Goal: Find specific page/section: Find specific page/section

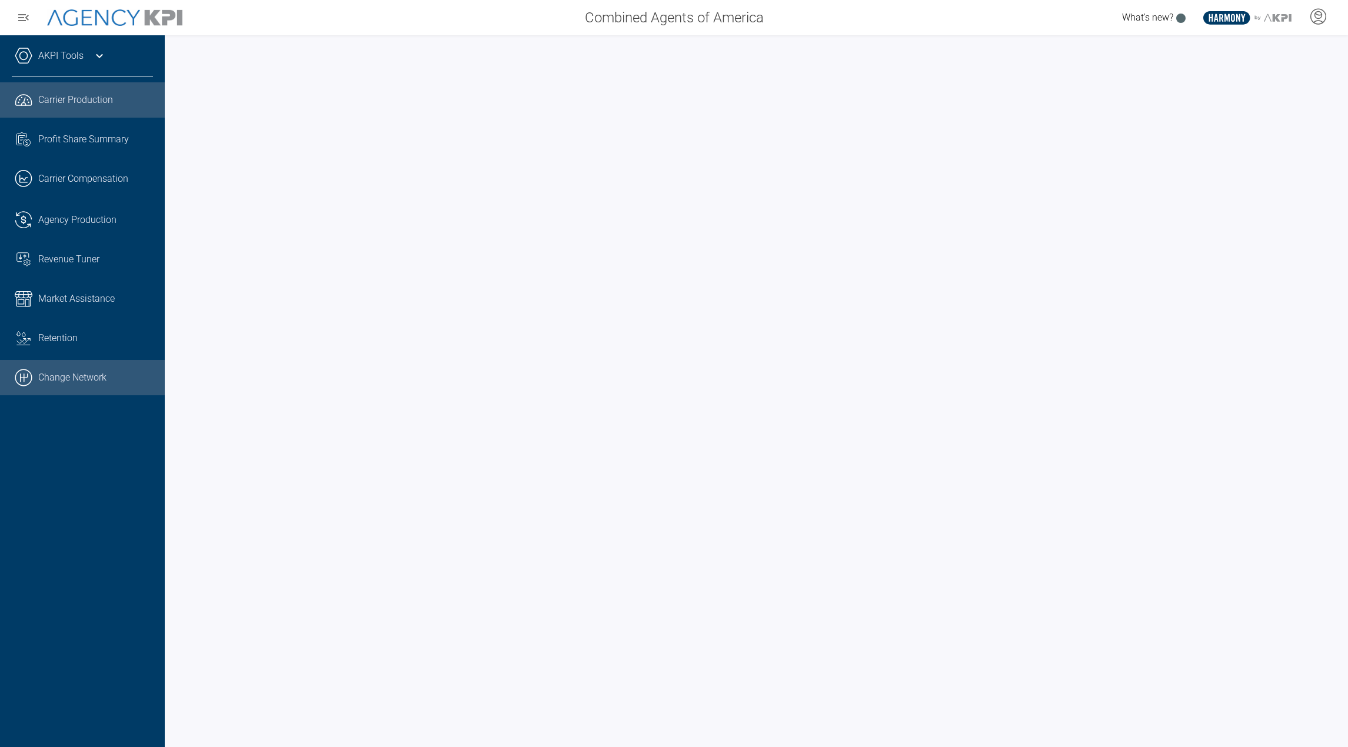
click at [76, 387] on link ".cls-1{fill:none;stroke:#000;stroke-linecap:round;stroke-linejoin:round;stroke-…" at bounding box center [82, 377] width 165 height 35
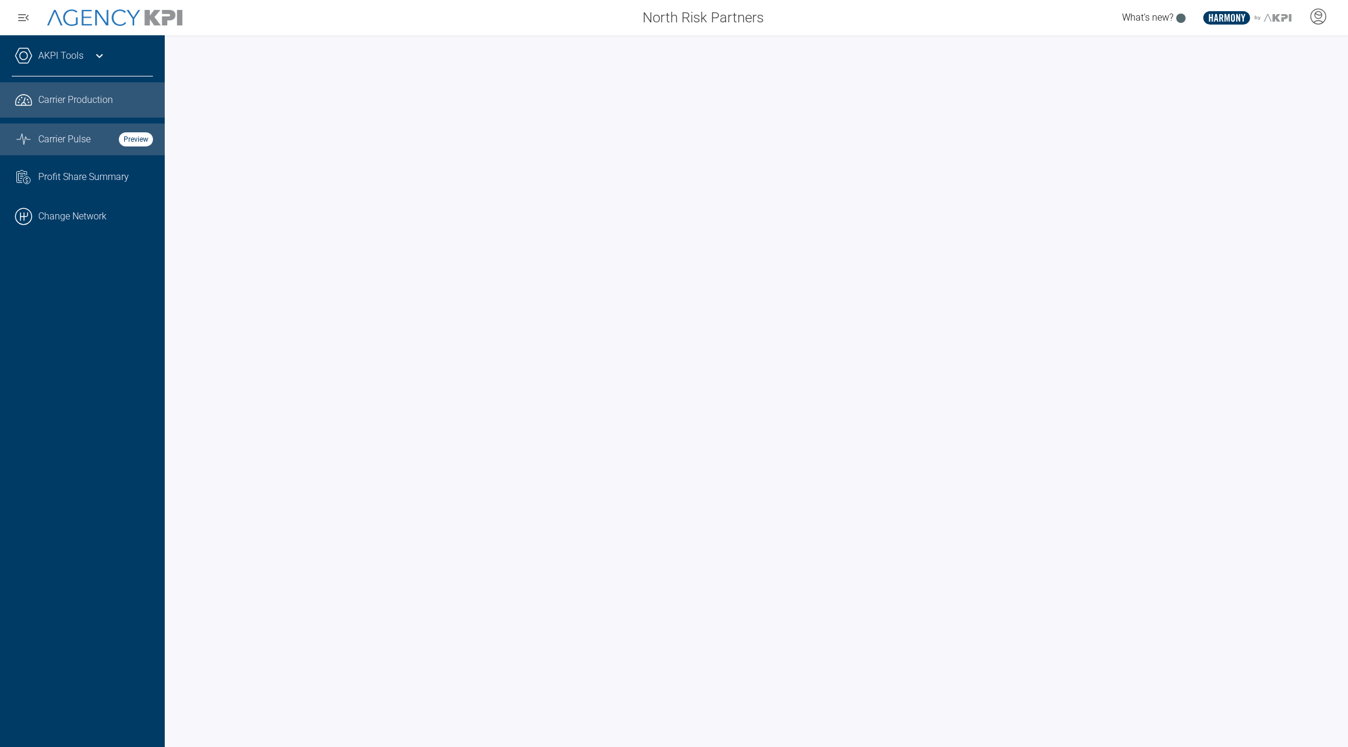
click at [79, 145] on span "Carrier Pulse" at bounding box center [64, 139] width 52 height 14
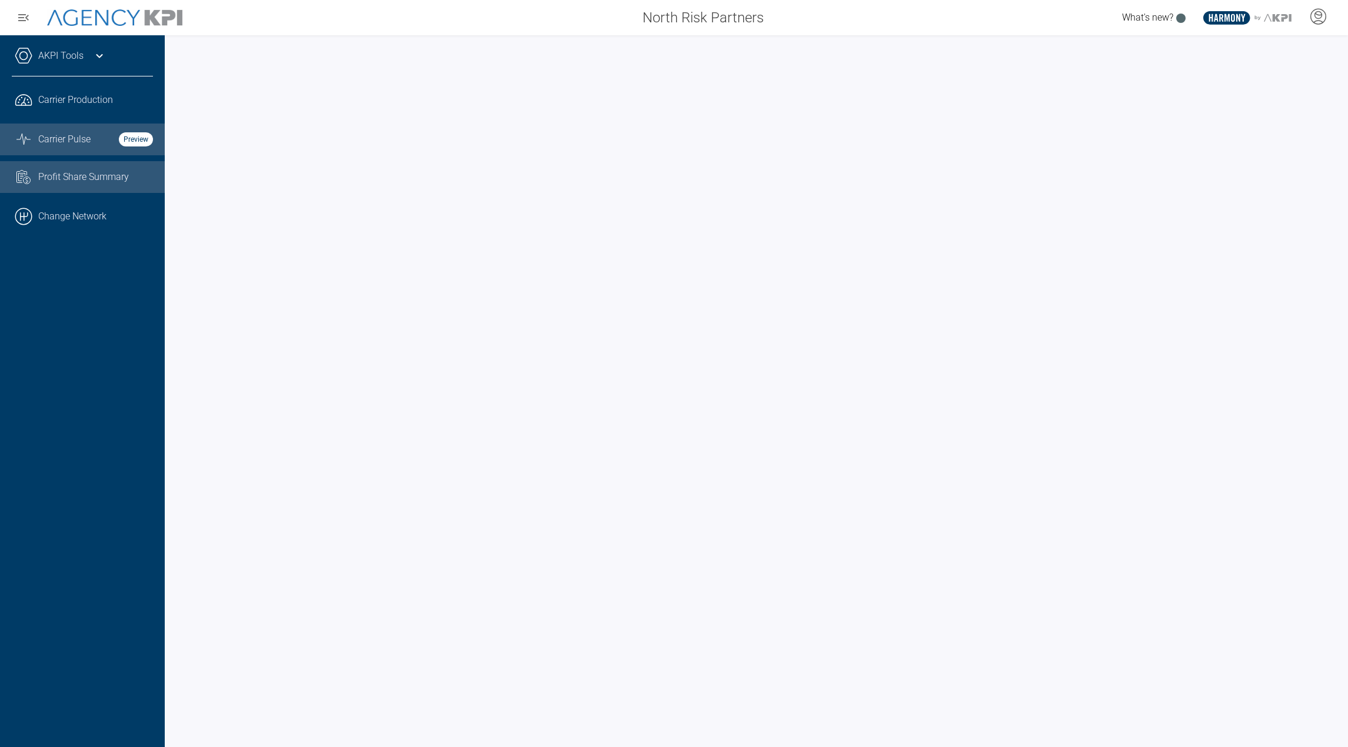
click at [43, 178] on span "Profit Share Summary" at bounding box center [83, 177] width 91 height 14
